Goal: Information Seeking & Learning: Stay updated

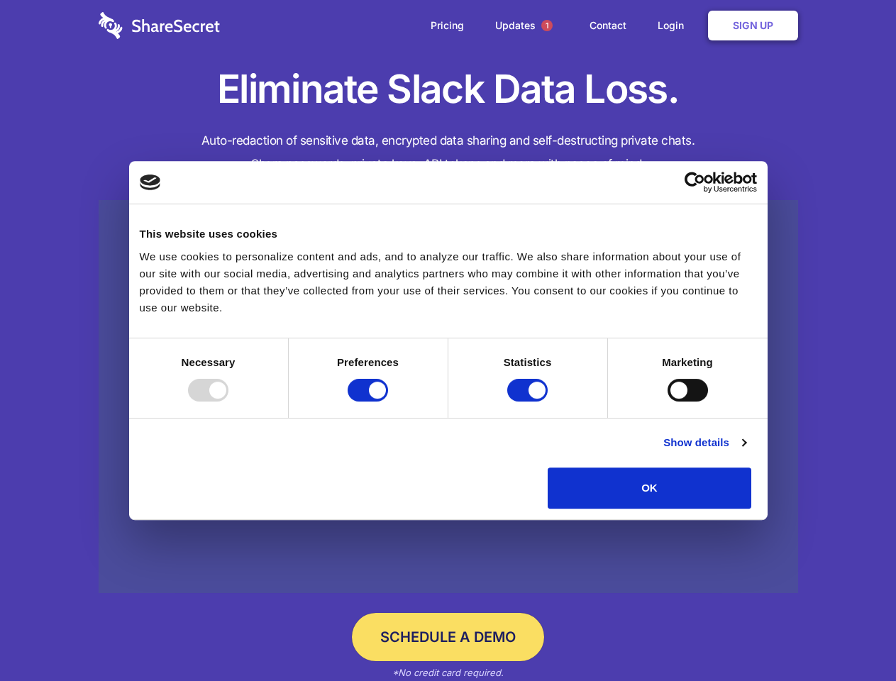
click at [228, 401] on div at bounding box center [208, 390] width 40 height 23
click at [388, 401] on input "Preferences" at bounding box center [367, 390] width 40 height 23
checkbox input "false"
click at [529, 401] on input "Statistics" at bounding box center [527, 390] width 40 height 23
checkbox input "false"
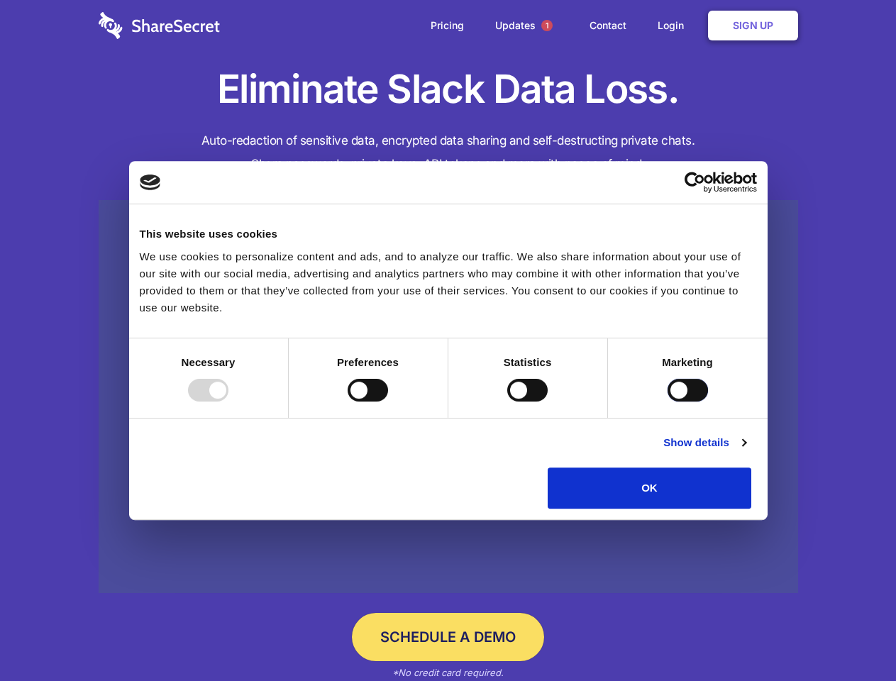
click at [667, 401] on input "Marketing" at bounding box center [687, 390] width 40 height 23
checkbox input "true"
click at [745, 451] on link "Show details" at bounding box center [704, 442] width 82 height 17
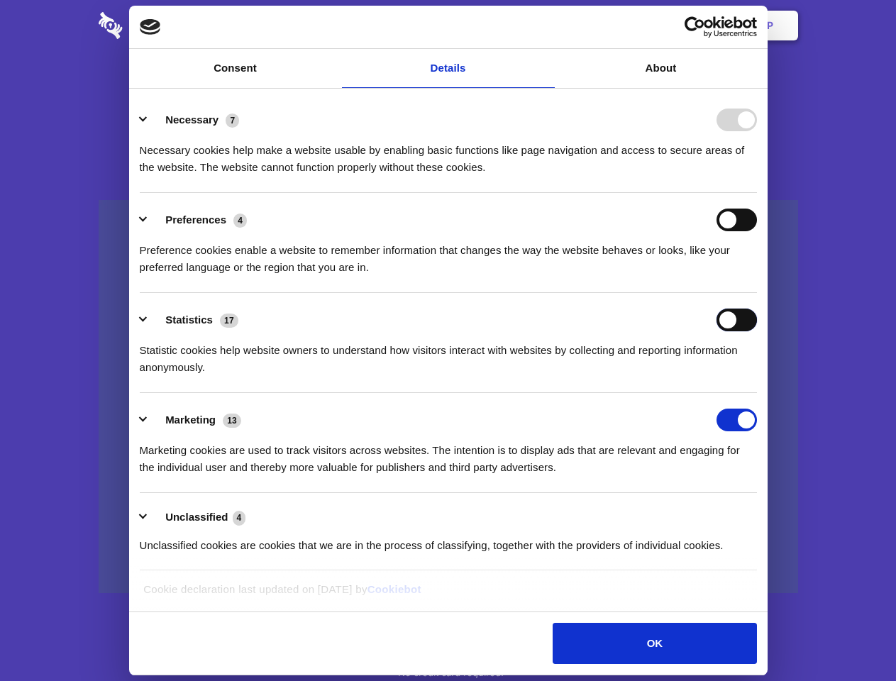
click at [757, 376] on div "Statistics 17 Statistic cookies help website owners to understand how visitors …" at bounding box center [448, 341] width 617 height 67
click at [546, 26] on span "1" at bounding box center [546, 25] width 11 height 11
